Goal: Obtain resource: Obtain resource

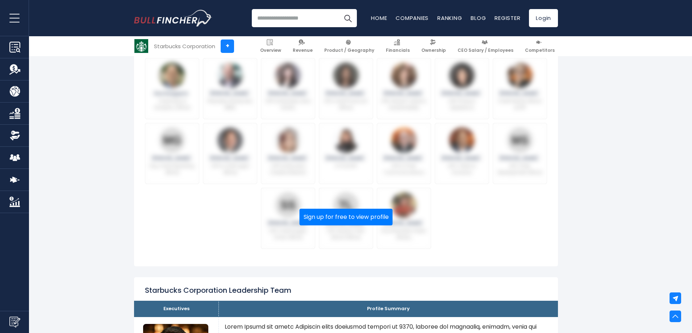
scroll to position [241, 0]
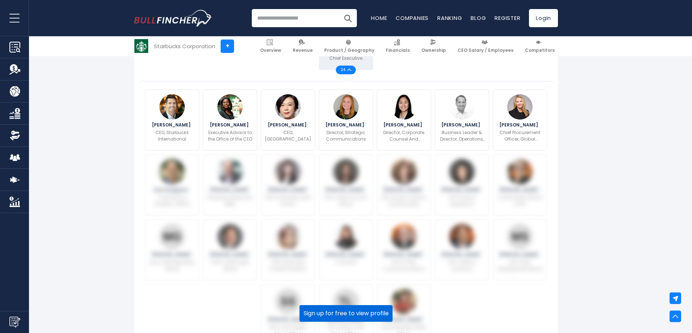
click at [354, 316] on button "Sign up for free to view profile" at bounding box center [345, 313] width 93 height 17
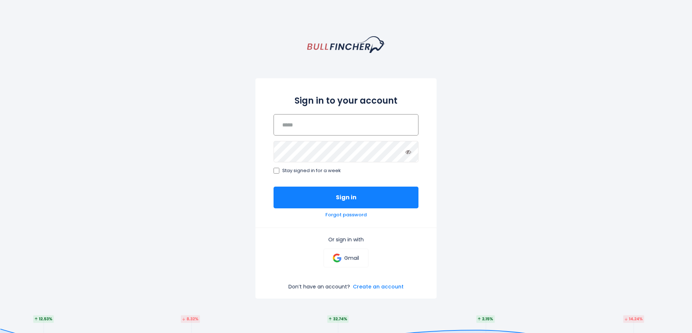
click at [298, 129] on input "email" at bounding box center [345, 124] width 145 height 21
click at [381, 286] on link "Create an account" at bounding box center [378, 286] width 51 height 7
